Goal: Check status: Check status

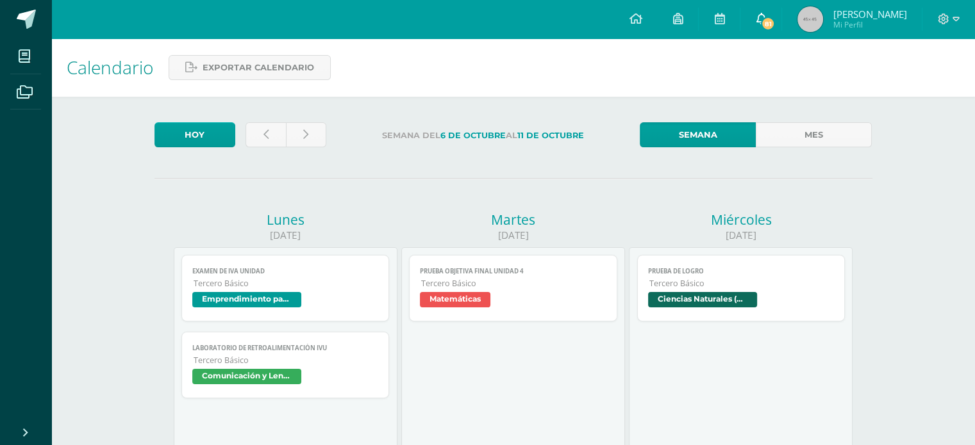
click at [758, 22] on icon at bounding box center [761, 19] width 10 height 12
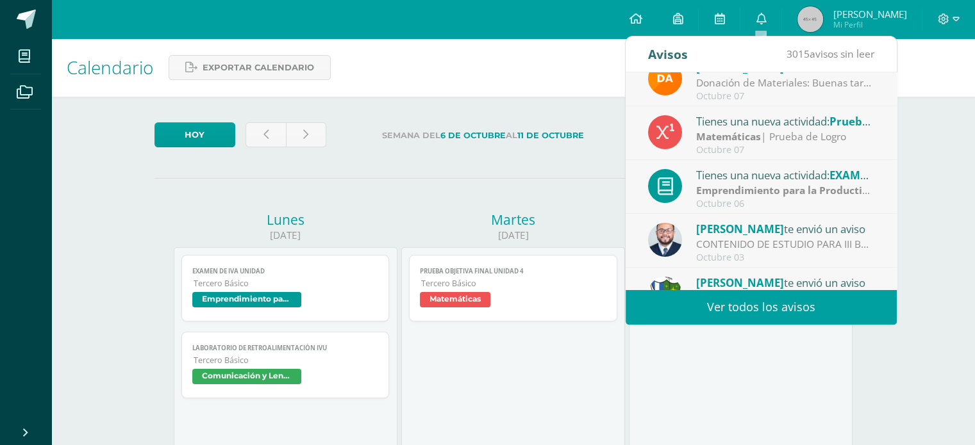
scroll to position [192, 0]
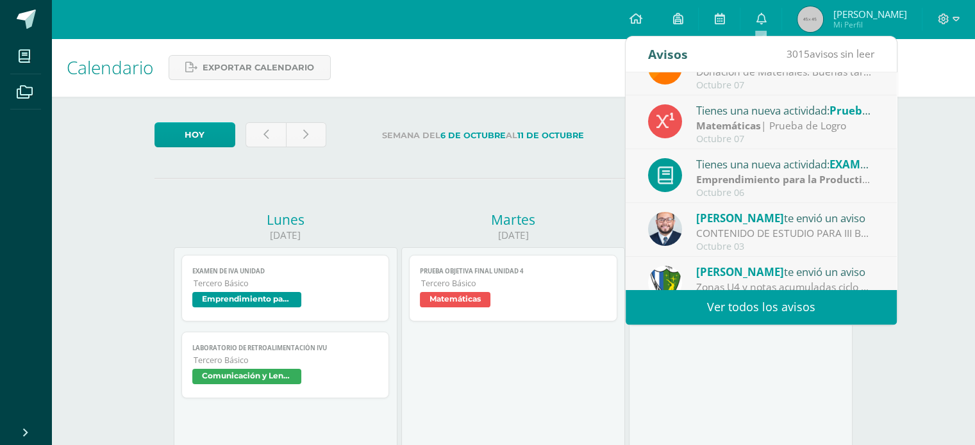
click at [843, 24] on span "Mi Perfil" at bounding box center [870, 24] width 74 height 11
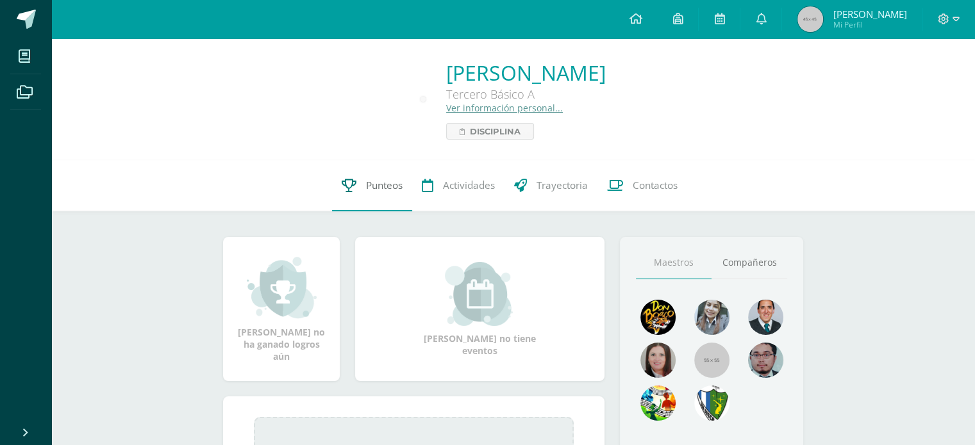
click at [390, 174] on link "Punteos" at bounding box center [372, 185] width 80 height 51
